Goal: Task Accomplishment & Management: Manage account settings

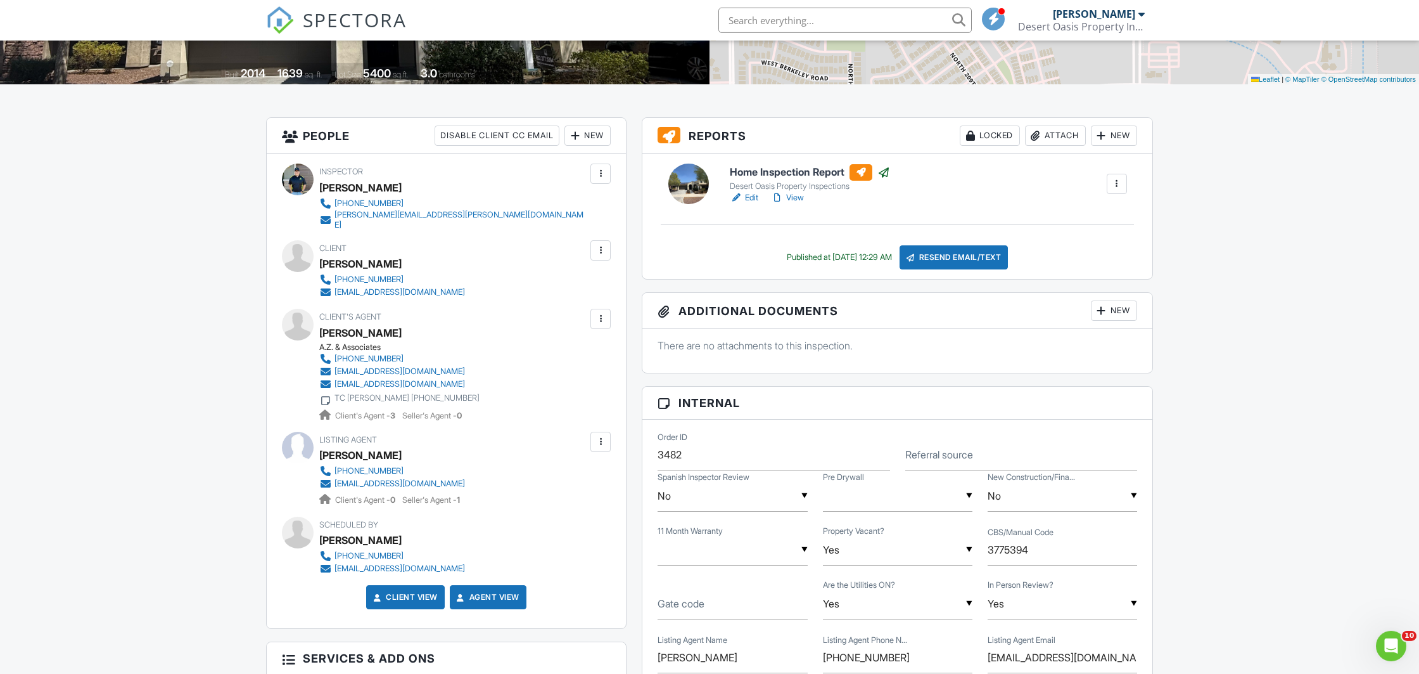
scroll to position [200, 0]
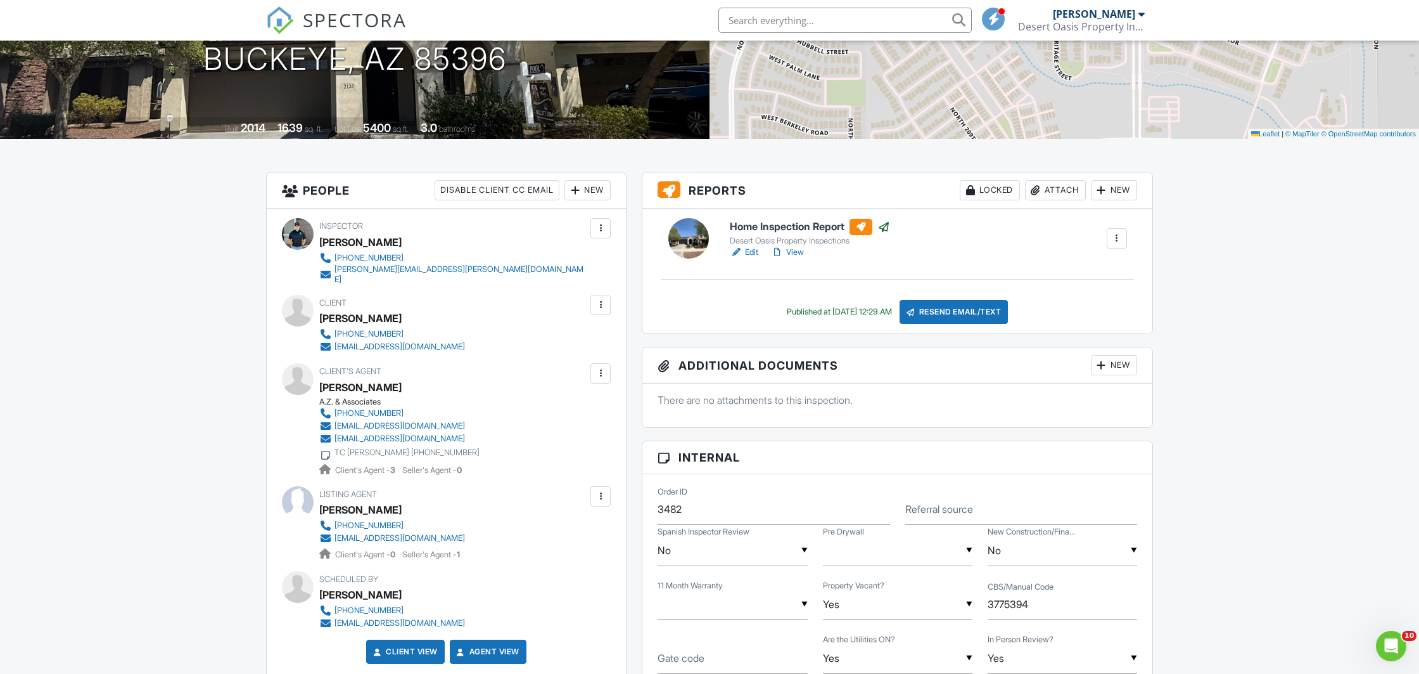
click at [1055, 191] on div "Attach" at bounding box center [1055, 190] width 61 height 20
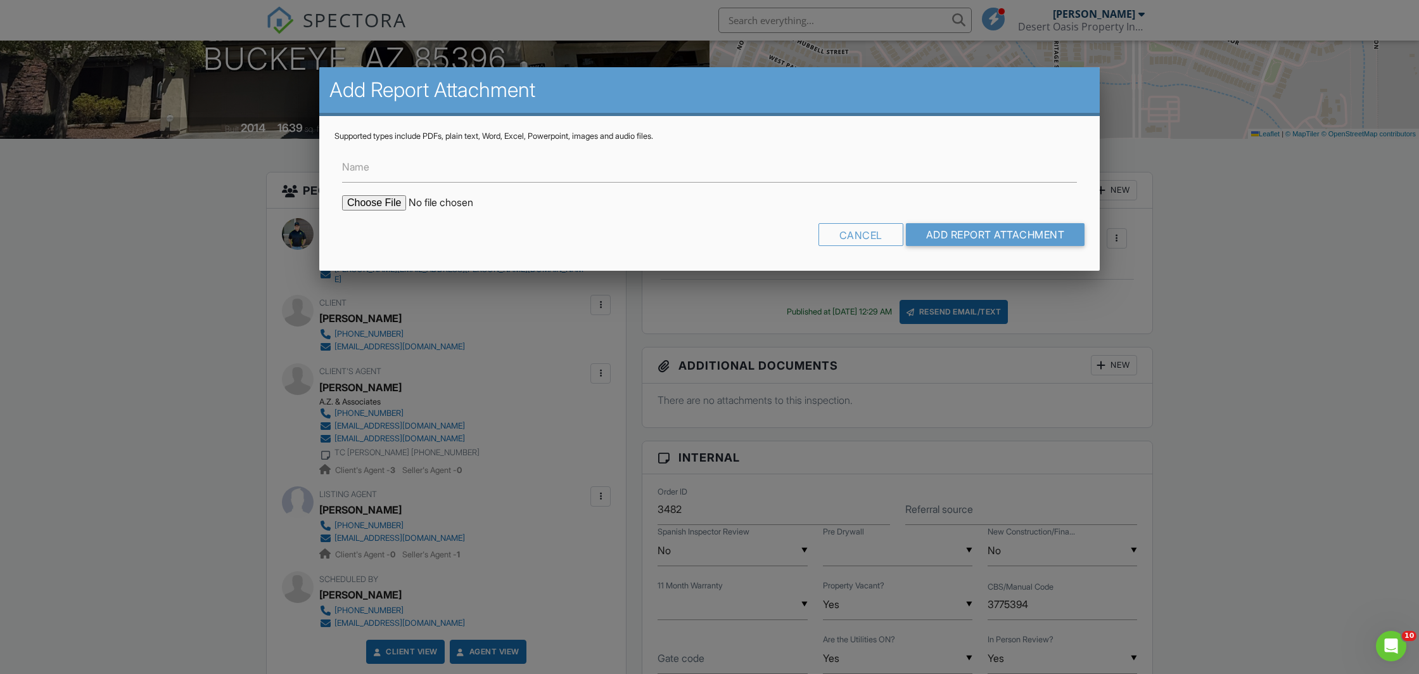
click at [363, 207] on input "file" at bounding box center [449, 202] width 215 height 15
type input "C:\fakepath\2135 N Heritage St Report.pdf"
click at [452, 169] on input "Name" at bounding box center [709, 166] width 735 height 31
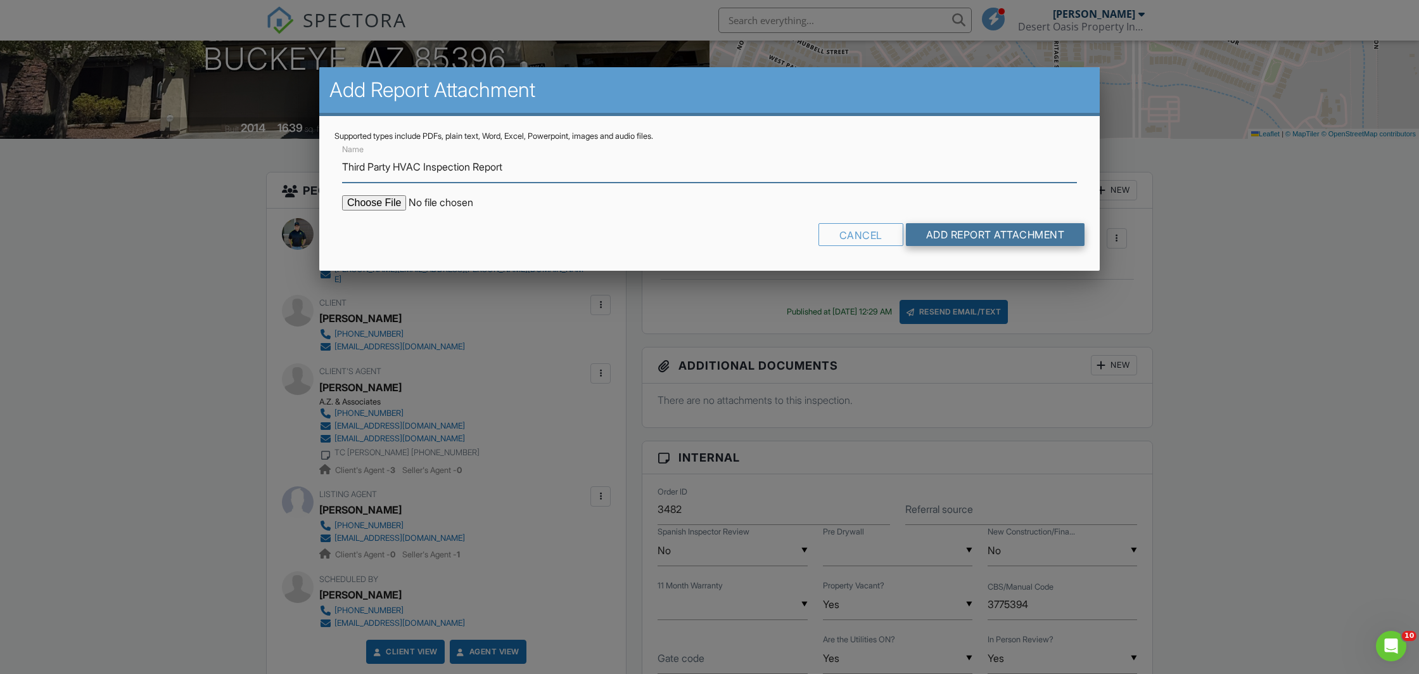
type input "Third Party HVAC Inspection Report"
click at [980, 233] on input "Add Report Attachment" at bounding box center [995, 234] width 179 height 23
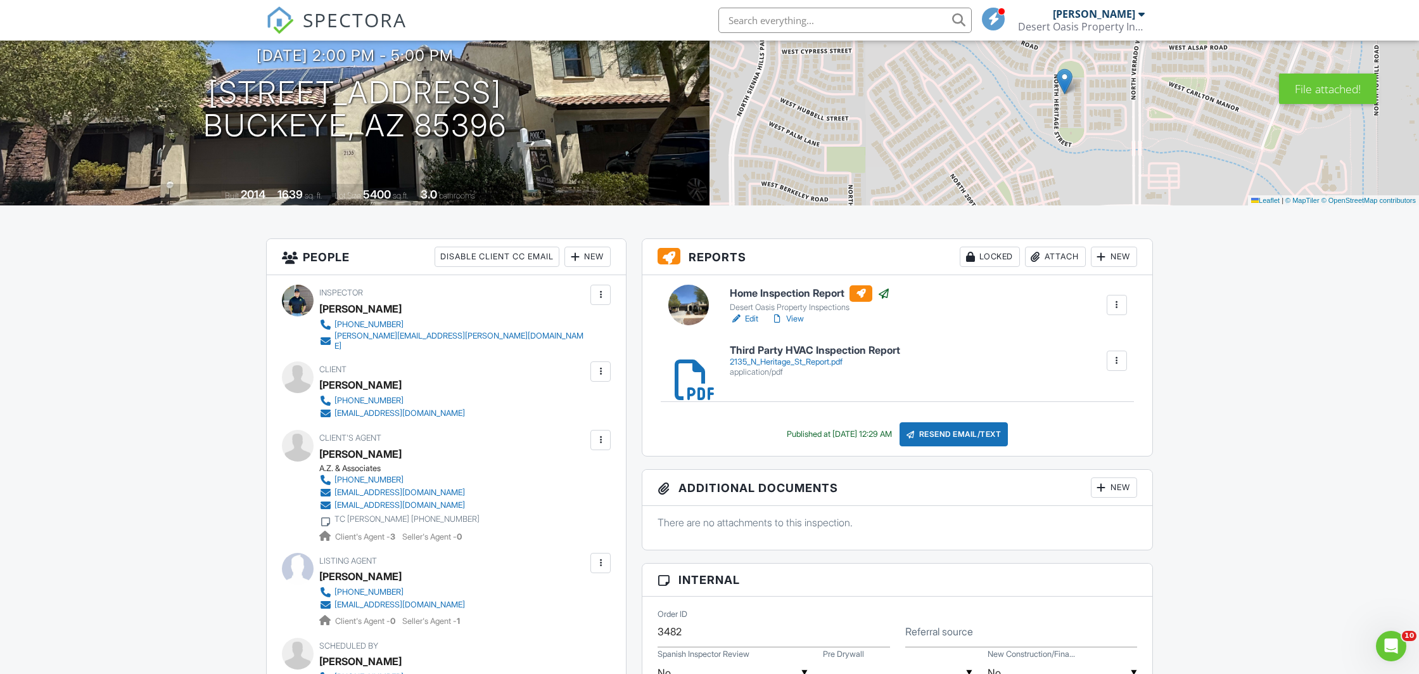
click at [1054, 255] on div "Attach" at bounding box center [1055, 256] width 61 height 20
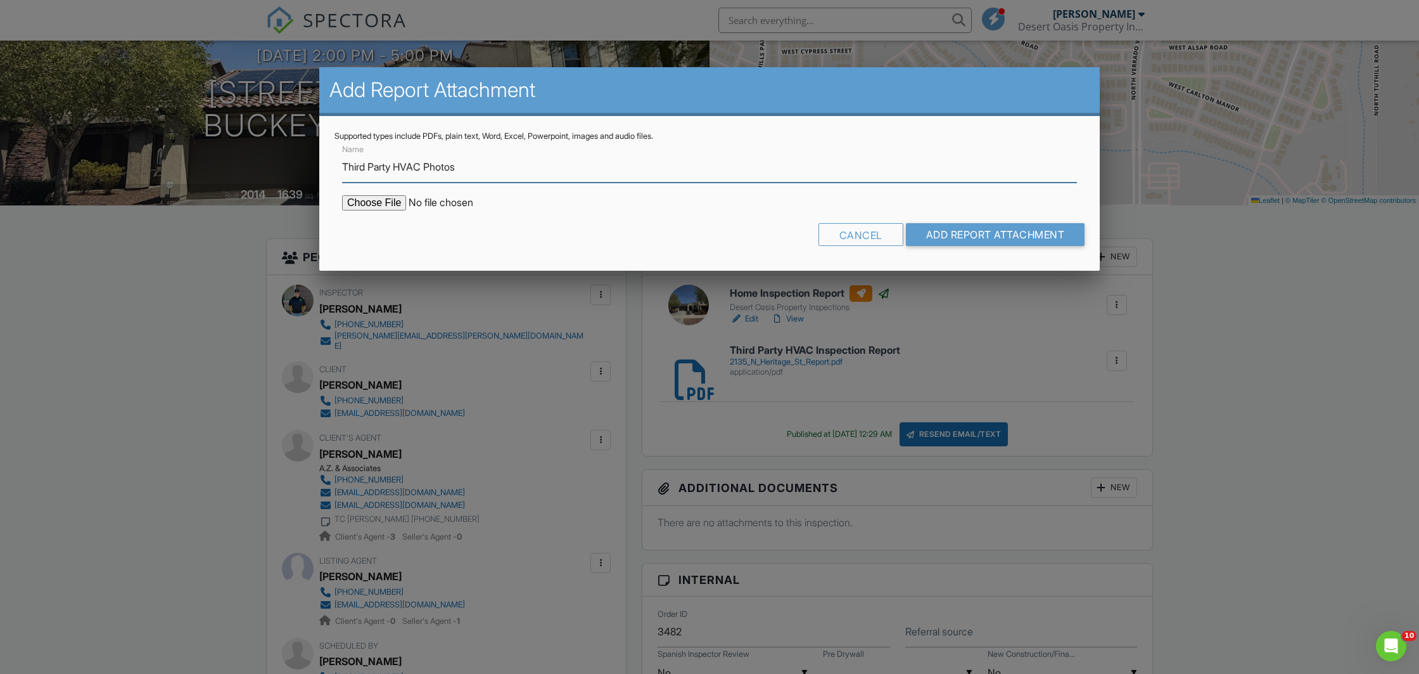
type input "Third Party HVAC Photos"
click at [355, 205] on input "file" at bounding box center [449, 202] width 215 height 15
type input "C:\fakepath\Heritage Pictures.png"
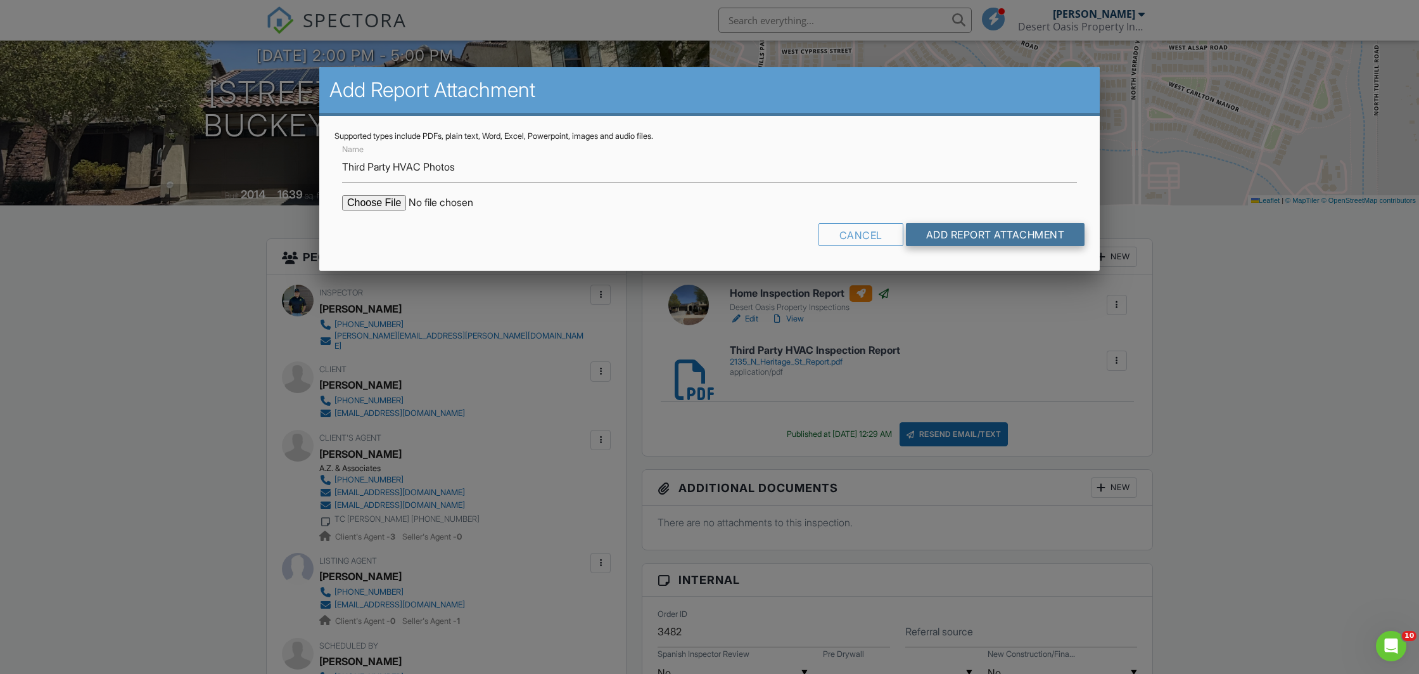
click at [969, 234] on input "Add Report Attachment" at bounding box center [995, 234] width 179 height 23
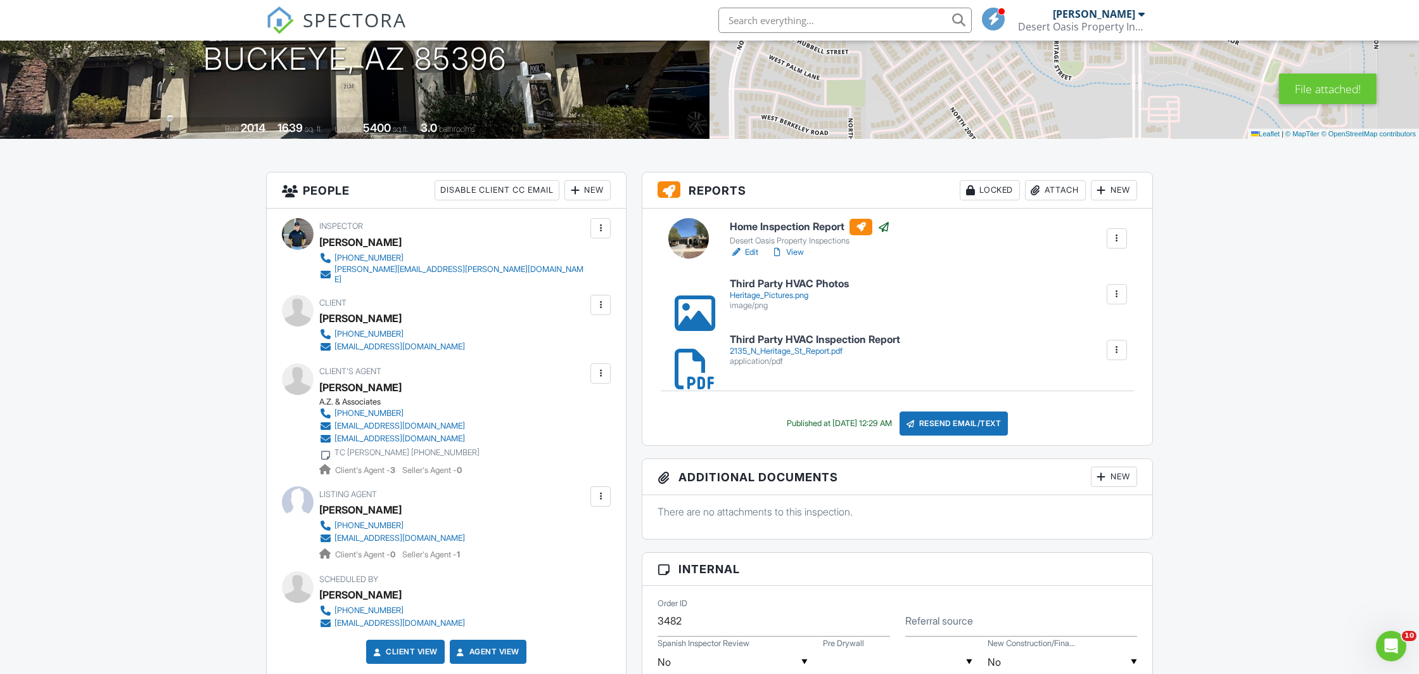
click at [790, 295] on div "Heritage_Pictures.png" at bounding box center [789, 295] width 119 height 10
click at [1120, 298] on div at bounding box center [1117, 294] width 13 height 13
click at [1115, 331] on link "Delete" at bounding box center [1108, 329] width 47 height 14
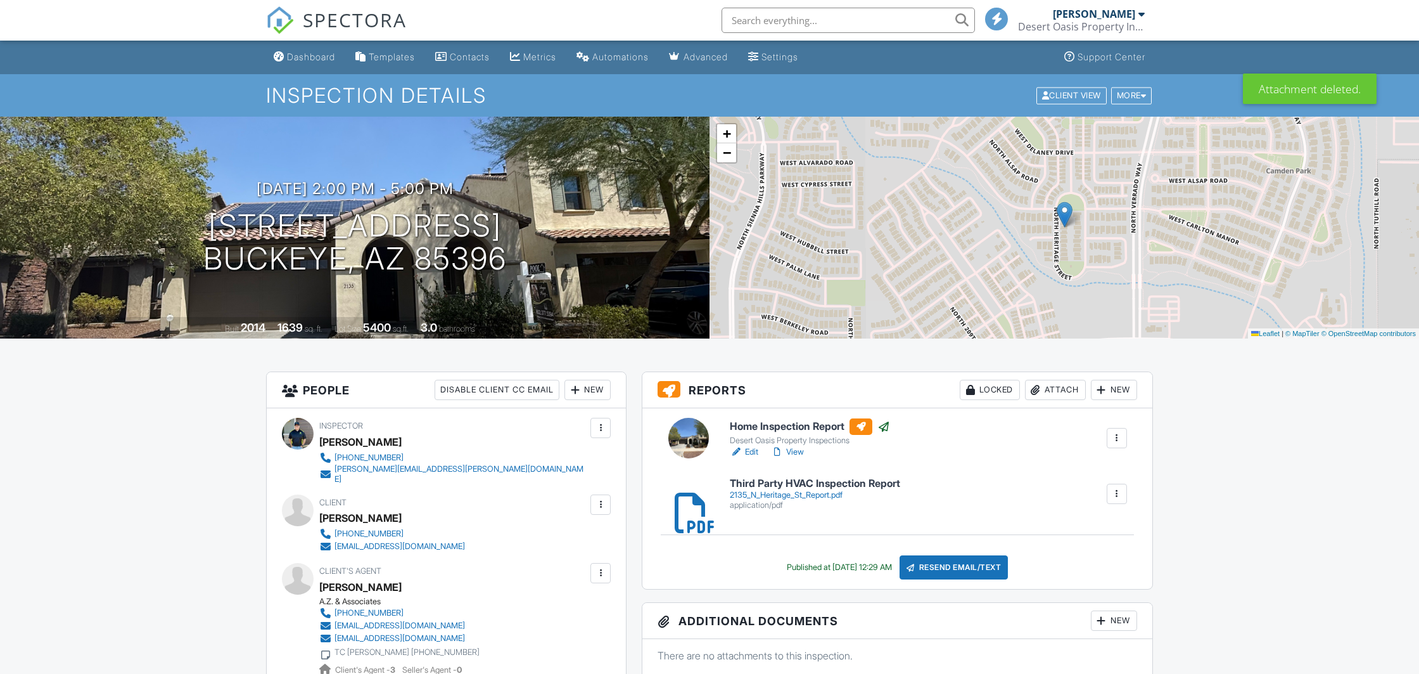
click at [1058, 390] on div "Attach" at bounding box center [1055, 390] width 61 height 20
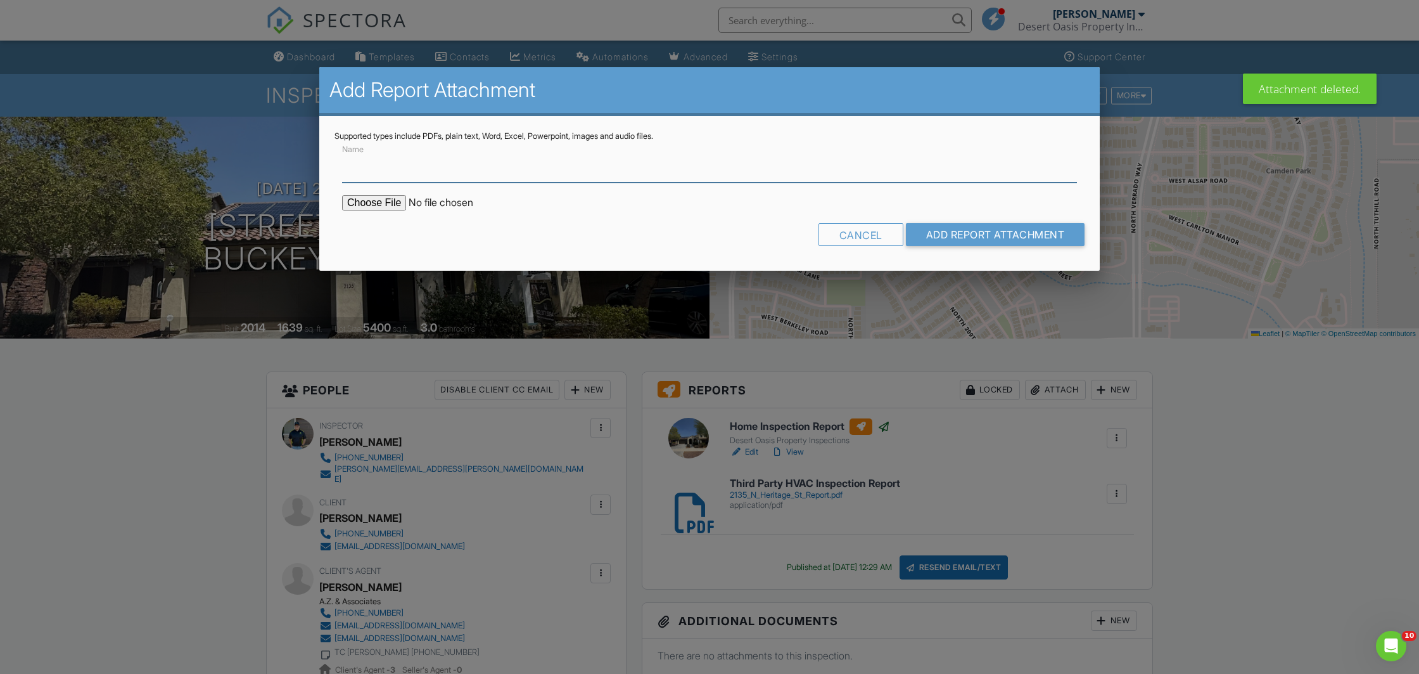
click at [471, 169] on input "Name" at bounding box center [709, 166] width 735 height 31
type input "Third Party HVAC Photos"
click at [373, 207] on input "file" at bounding box center [449, 202] width 215 height 15
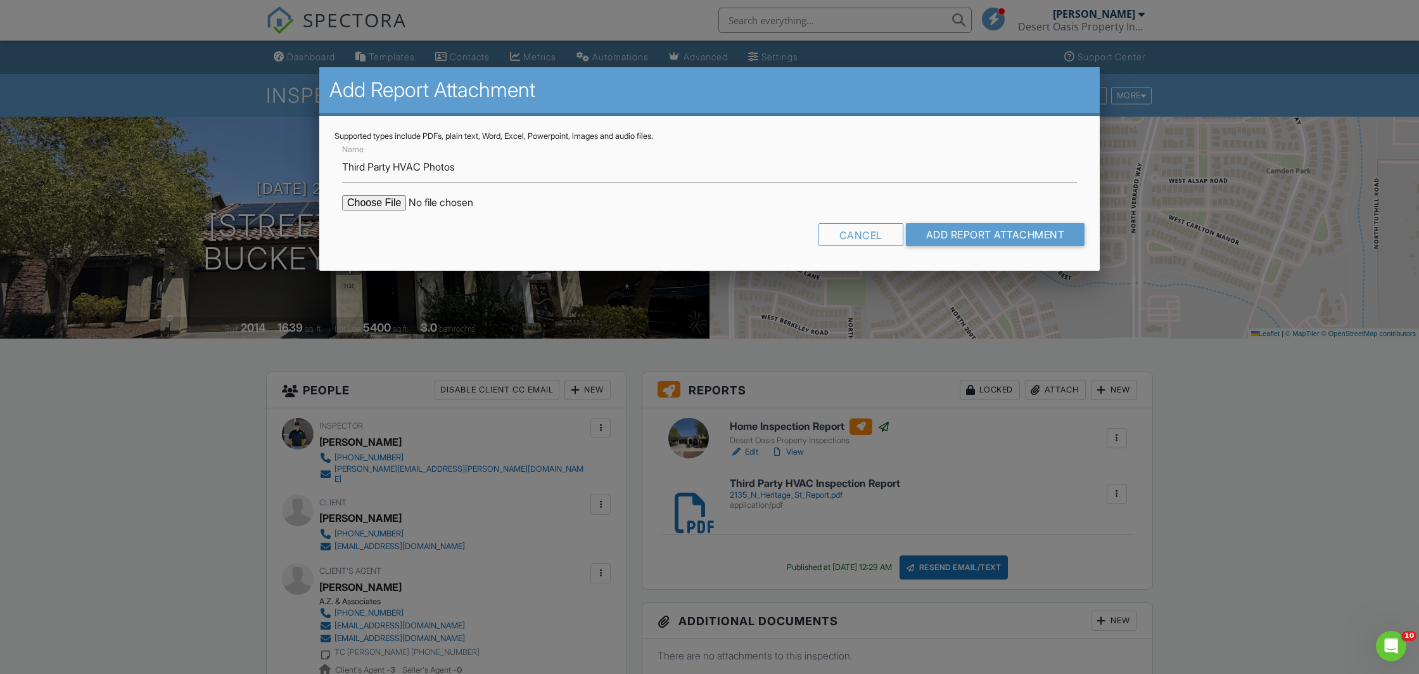
type input "C:\fakepath\Heritage Pictures.jpg"
click at [976, 231] on input "Add Report Attachment" at bounding box center [995, 234] width 179 height 23
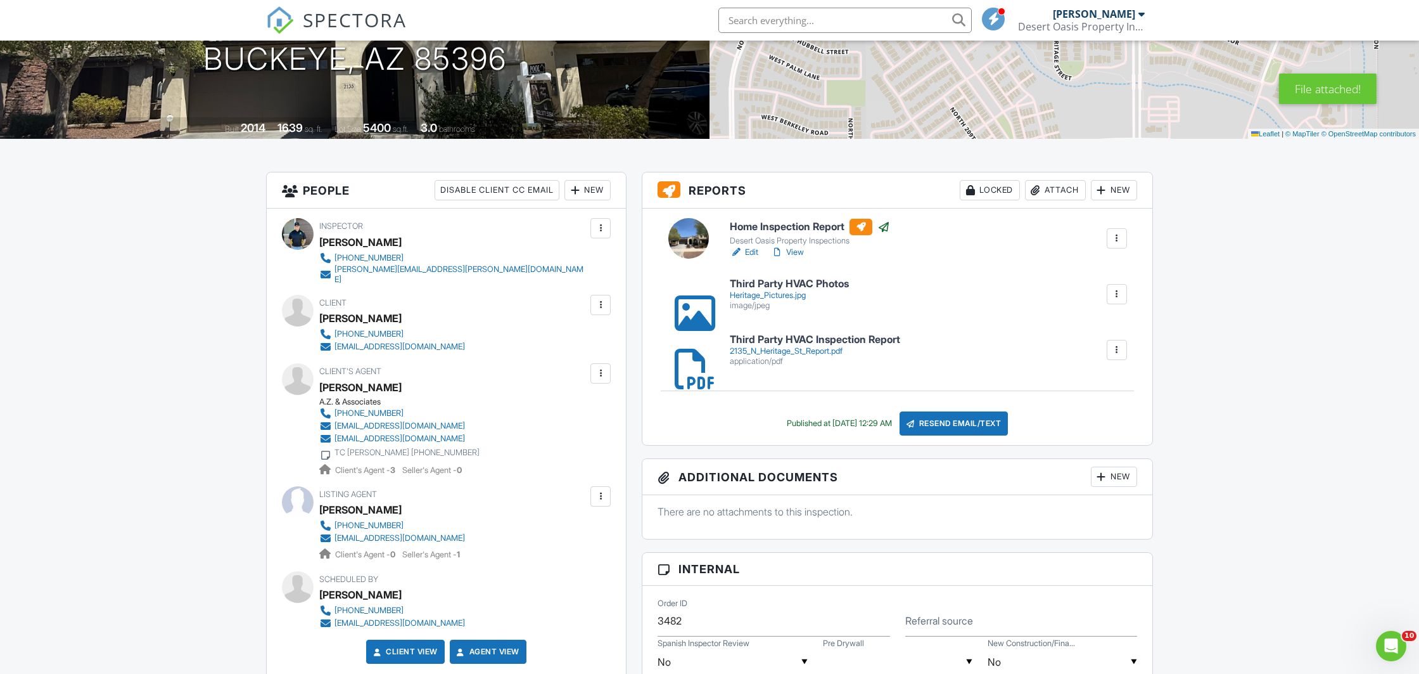
click at [790, 297] on div "Heritage_Pictures.jpg" at bounding box center [789, 295] width 119 height 10
click at [786, 350] on div "2135_N_Heritage_St_Report.pdf" at bounding box center [815, 351] width 170 height 10
click at [981, 426] on div "Resend Email/Text" at bounding box center [954, 423] width 109 height 24
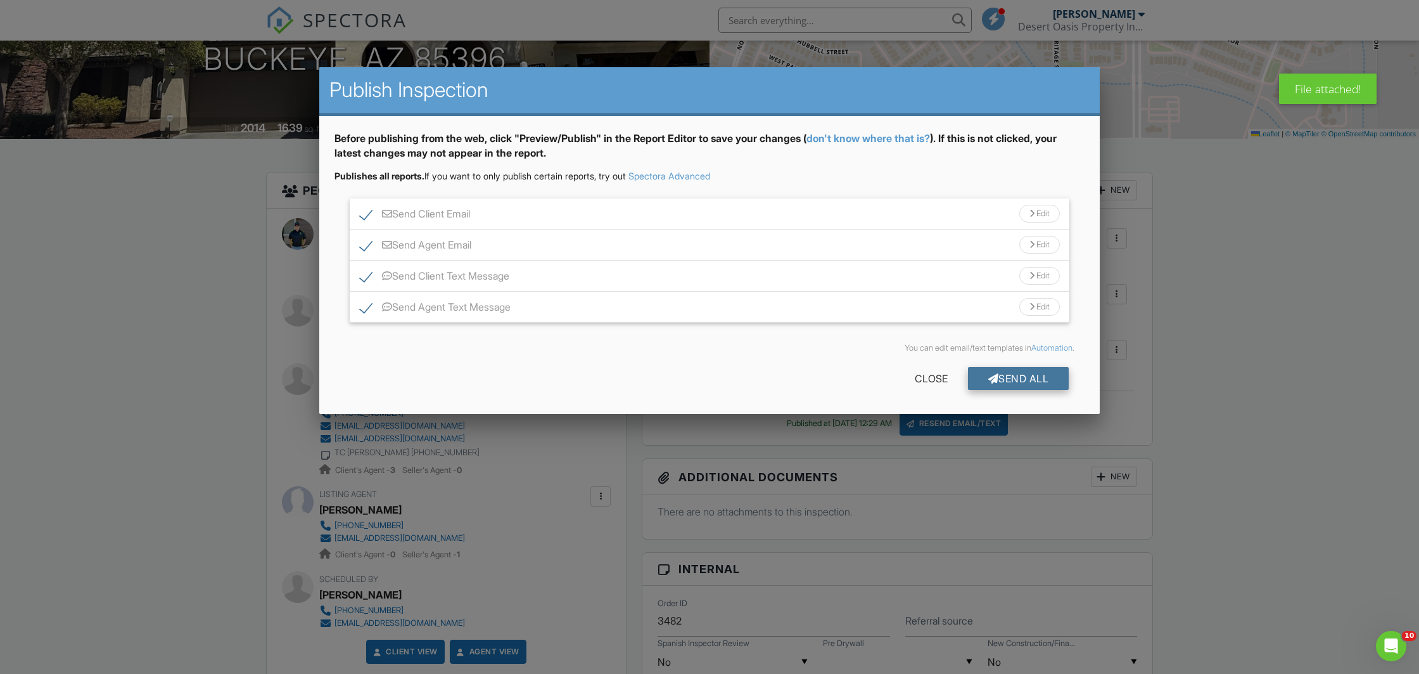
click at [1048, 375] on div "Send All" at bounding box center [1018, 378] width 101 height 23
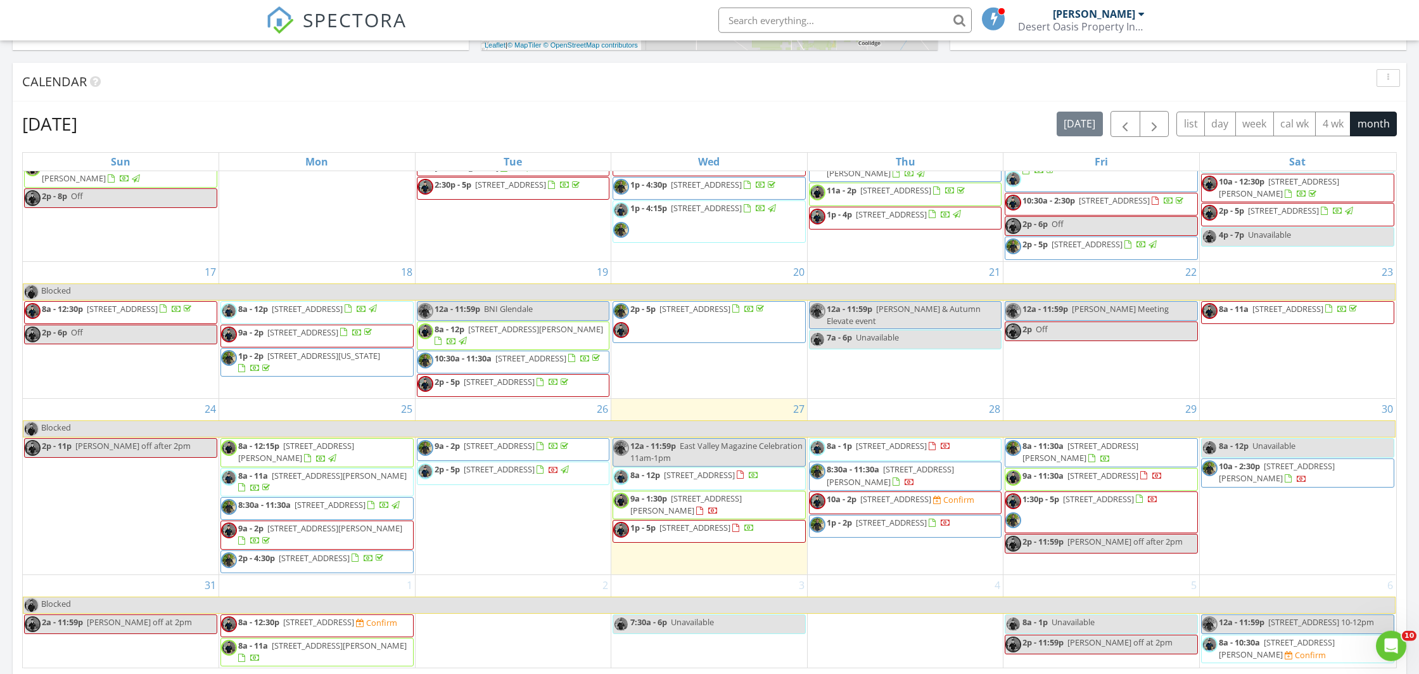
scroll to position [577, 0]
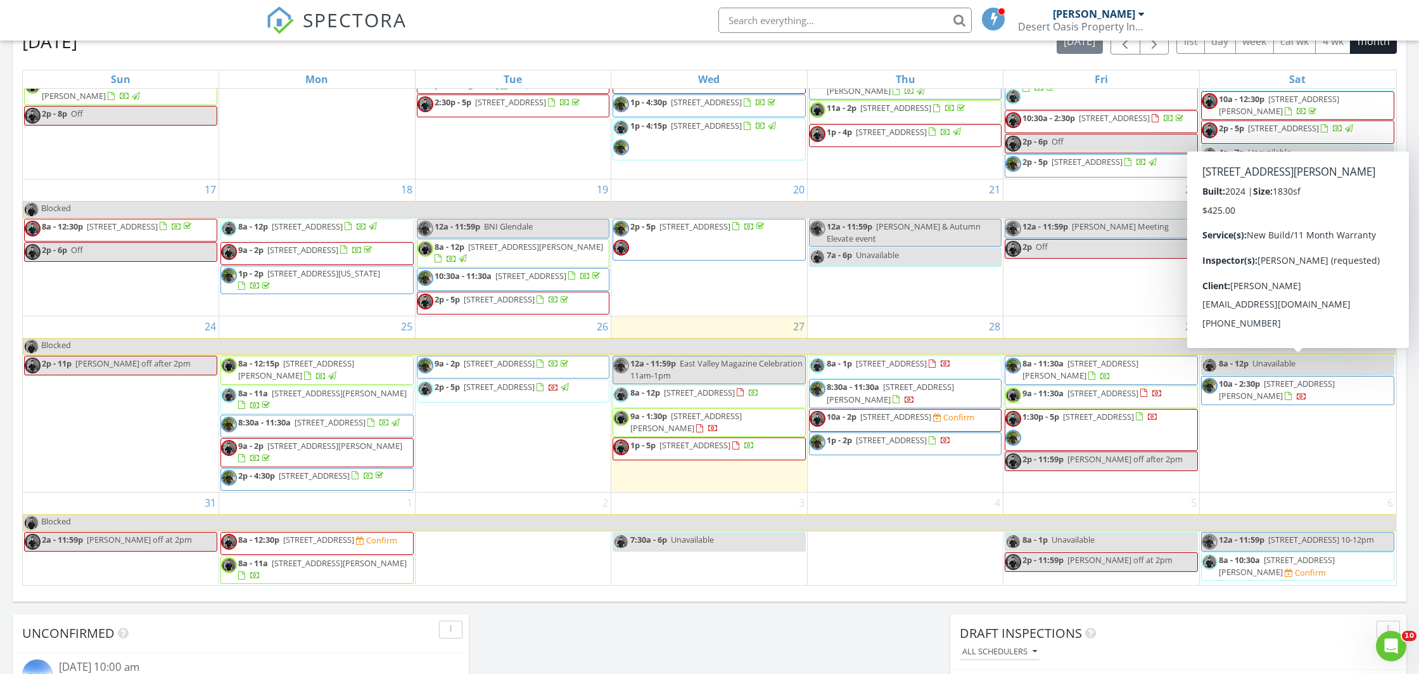
click at [1238, 378] on span "[STREET_ADDRESS][PERSON_NAME]" at bounding box center [1277, 389] width 116 height 23
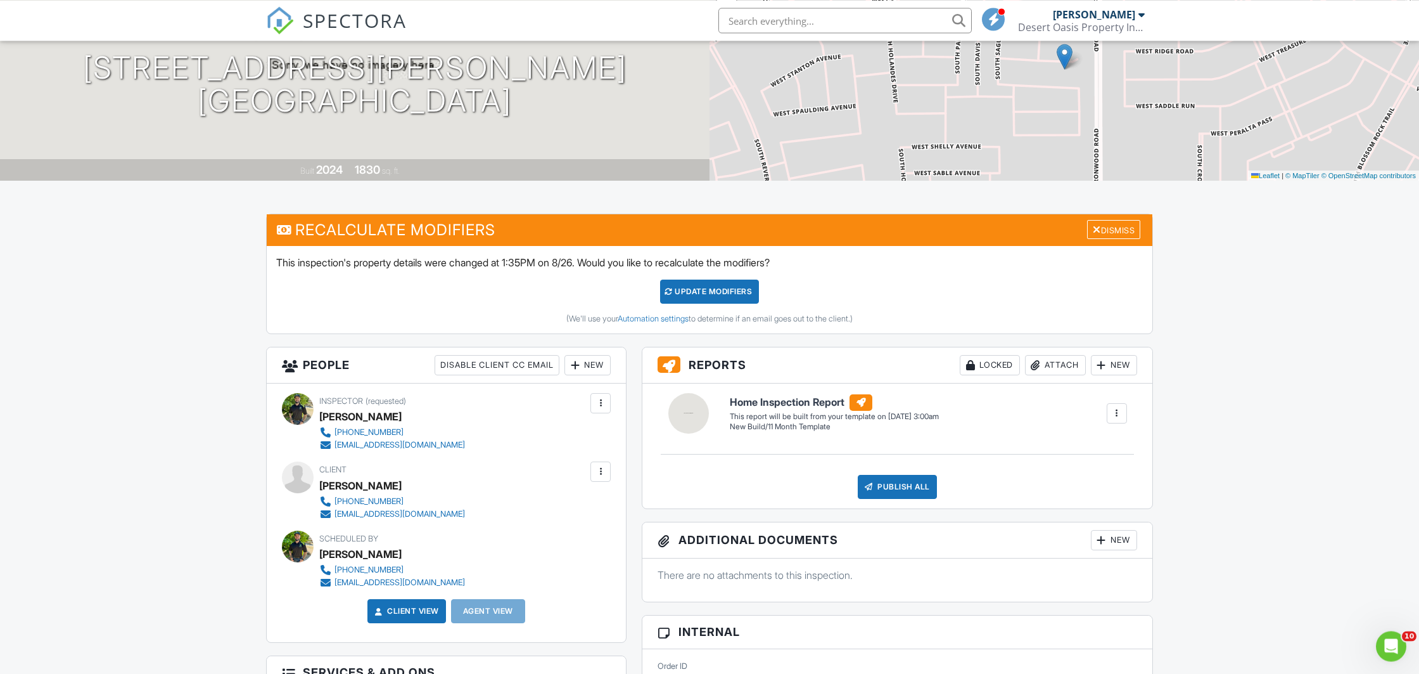
scroll to position [133, 0]
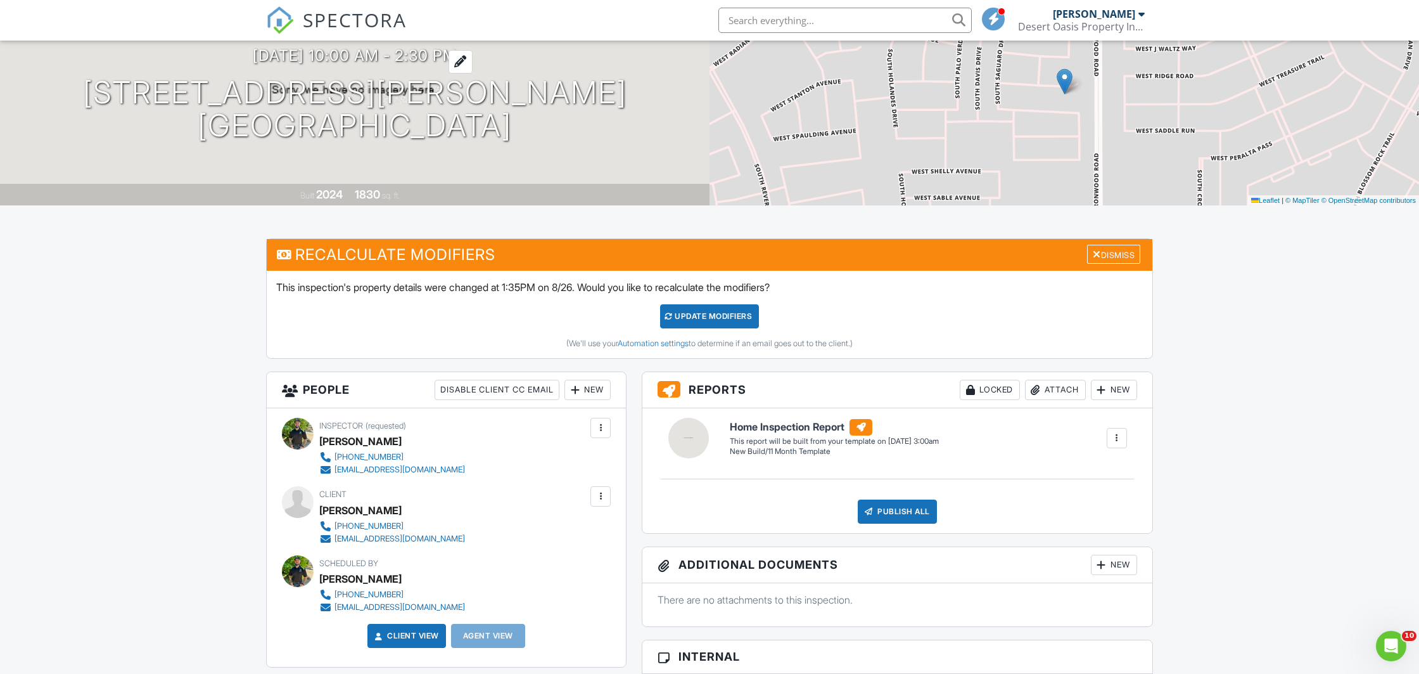
click at [272, 49] on h3 "[DATE] 10:00 am - 2:30 pm" at bounding box center [355, 55] width 204 height 17
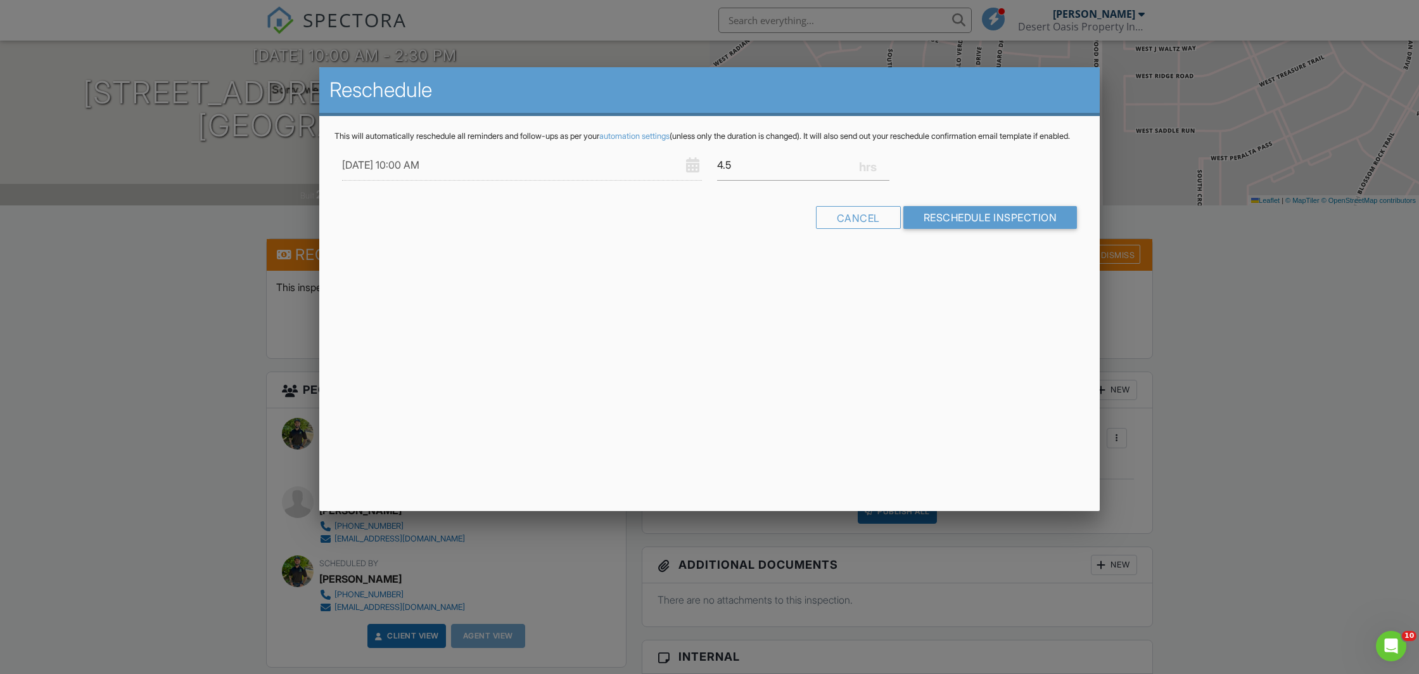
click at [208, 447] on div at bounding box center [709, 358] width 1419 height 842
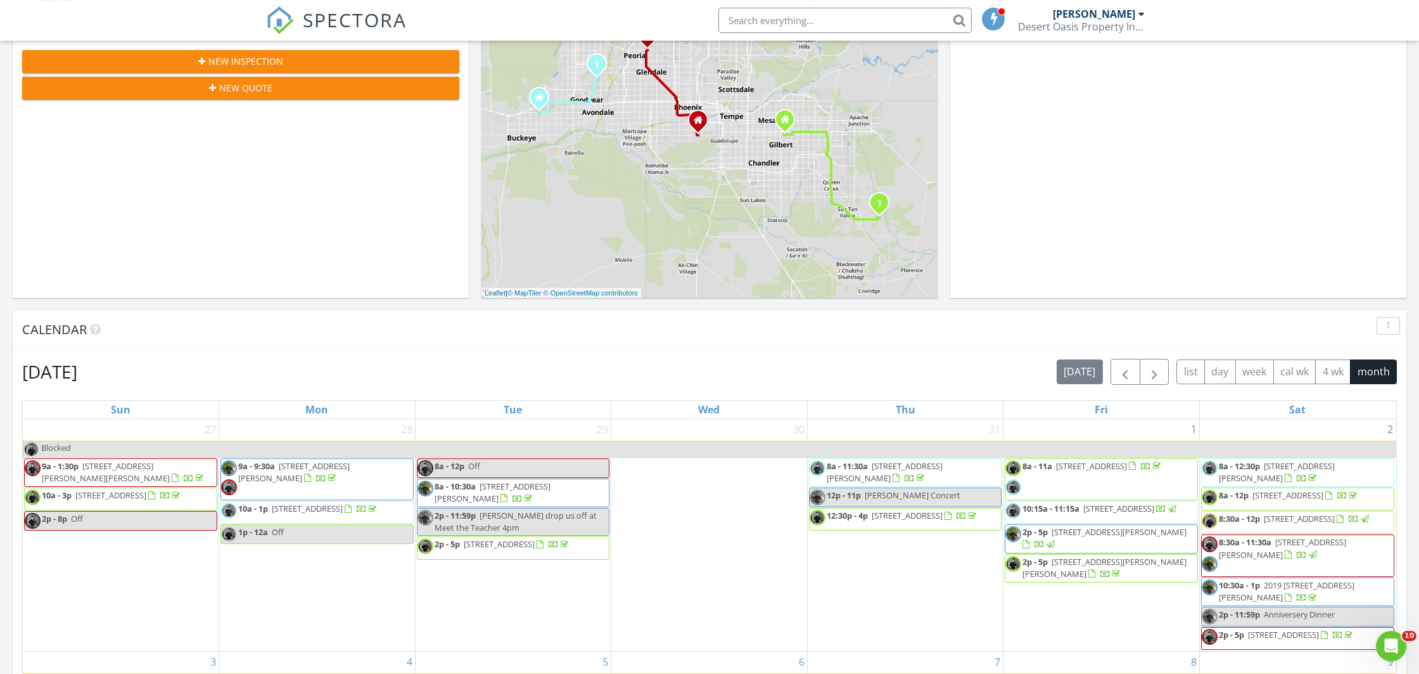
scroll to position [245, 0]
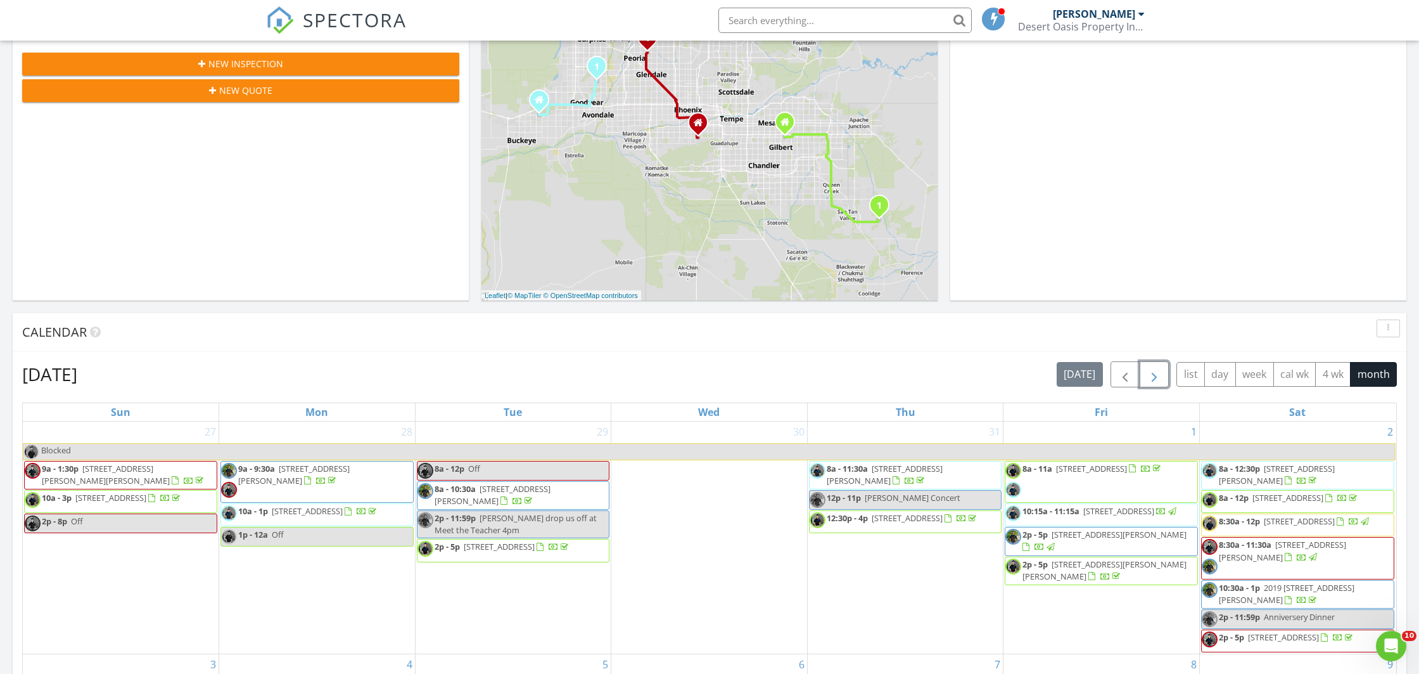
click at [1152, 376] on span "button" at bounding box center [1154, 374] width 15 height 15
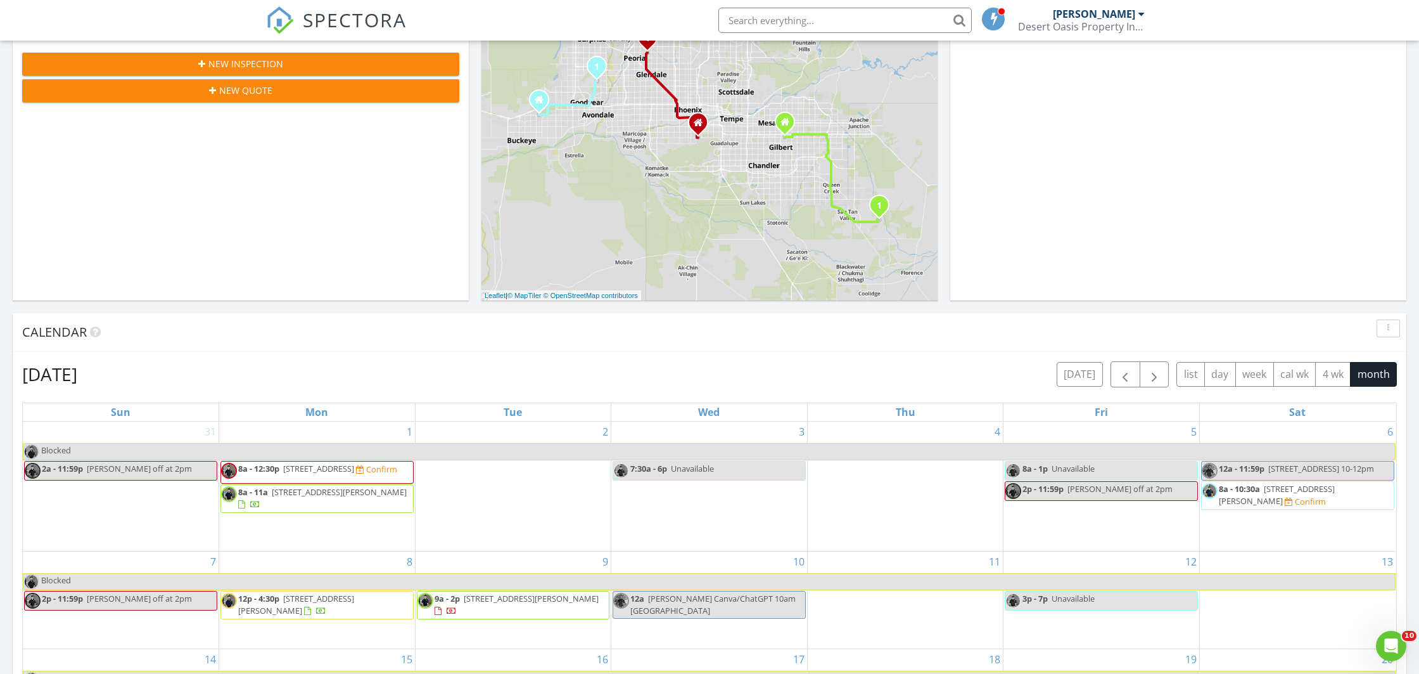
click at [1034, 220] on div "In Progress [PERSON_NAME] No results found" at bounding box center [1178, 116] width 456 height 367
click at [1119, 376] on span "button" at bounding box center [1125, 374] width 15 height 15
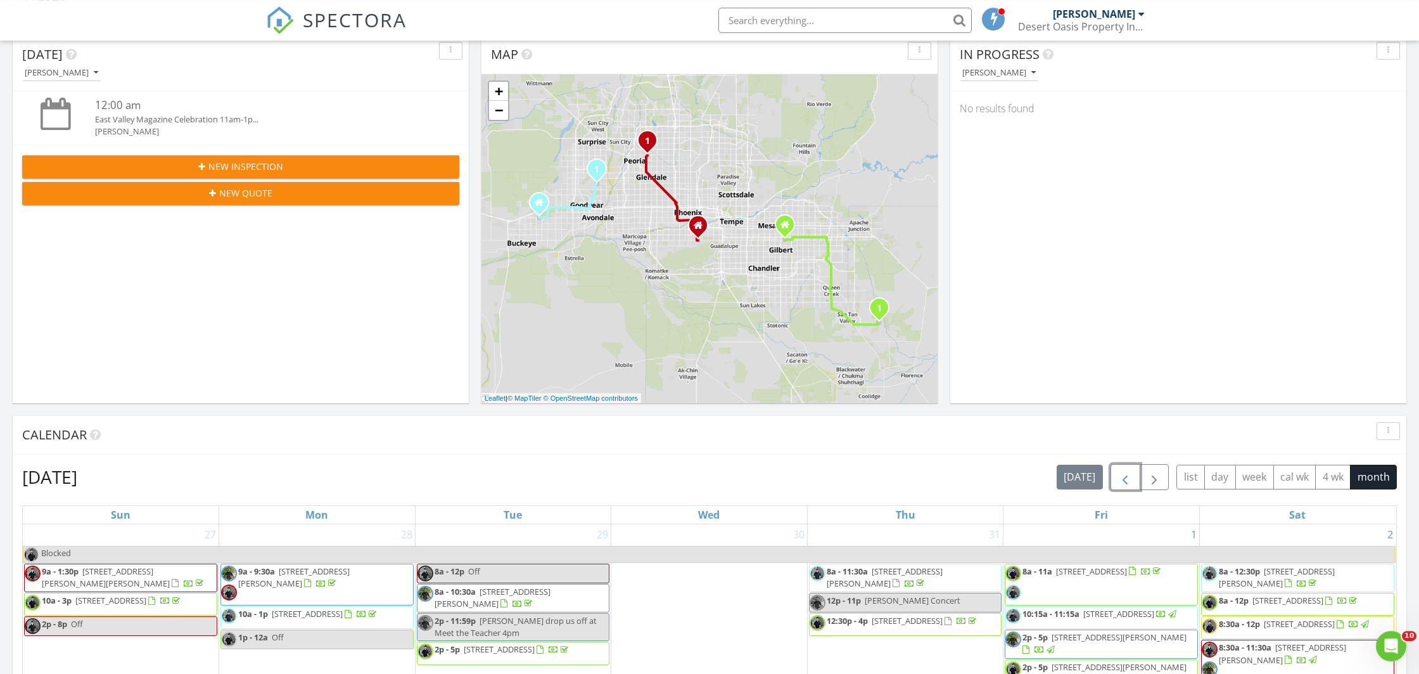
scroll to position [112, 0]
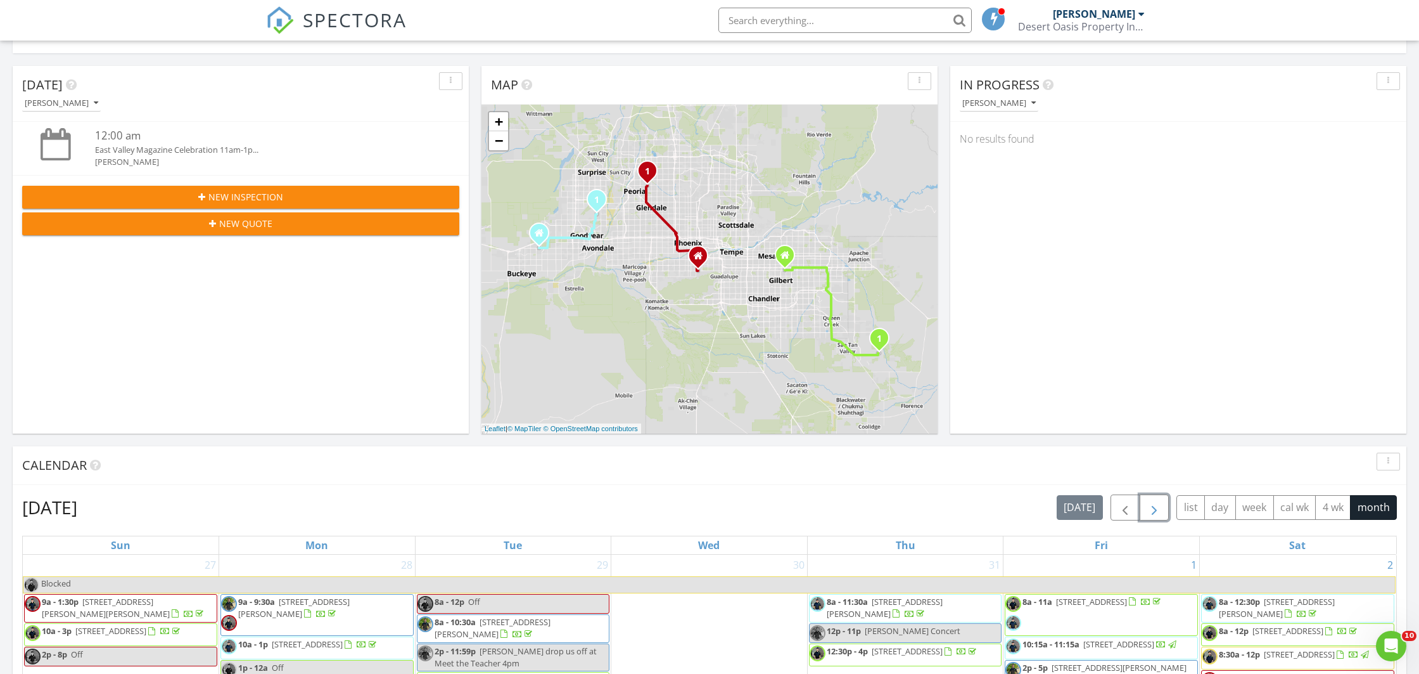
click at [1161, 508] on button "button" at bounding box center [1155, 507] width 30 height 26
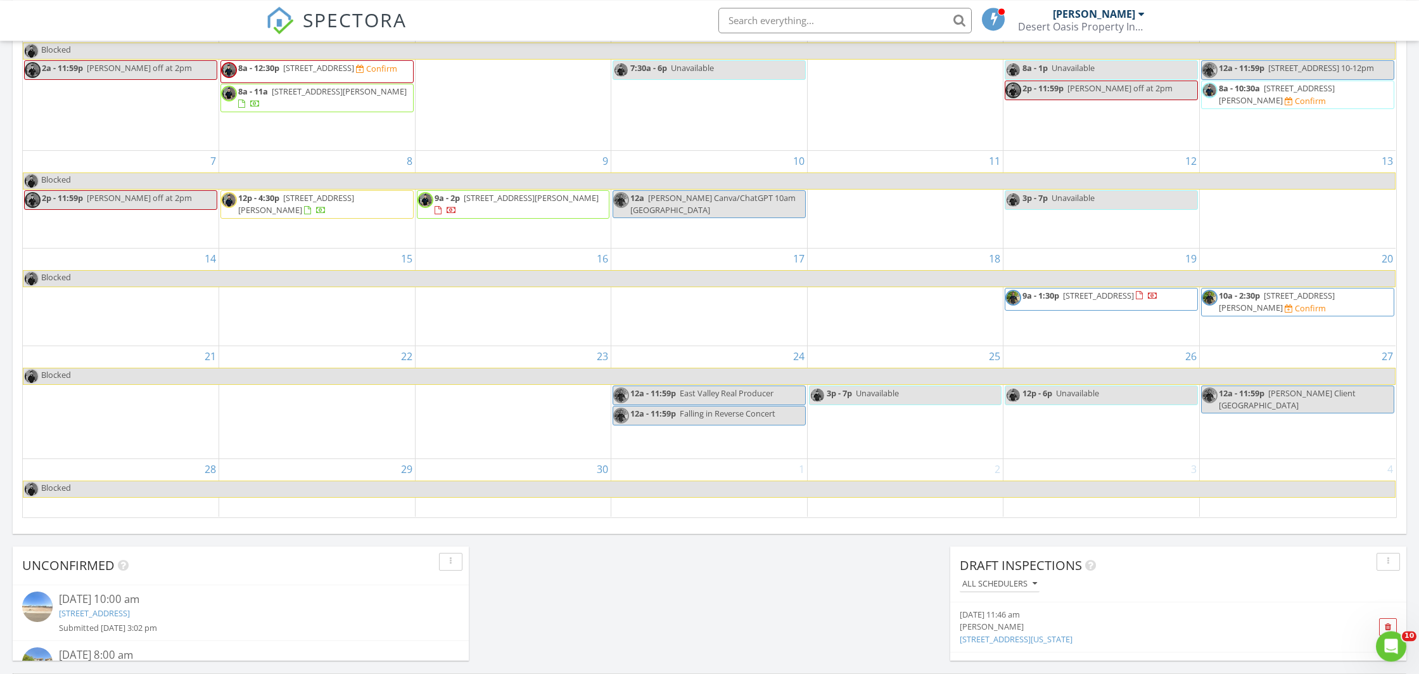
scroll to position [644, 0]
